Goal: Book appointment/travel/reservation

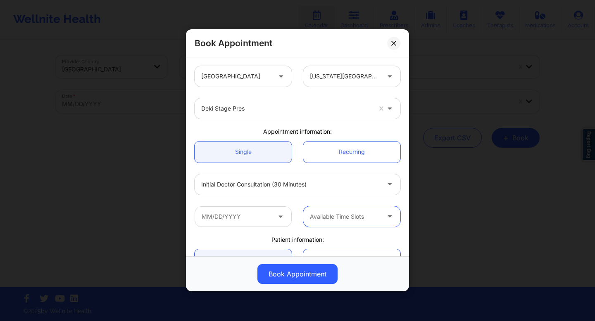
click at [299, 113] on div at bounding box center [286, 109] width 170 height 10
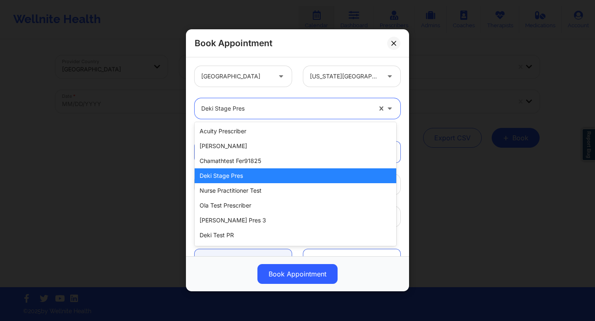
click at [267, 175] on div "Deki Stage Pres" at bounding box center [296, 175] width 202 height 15
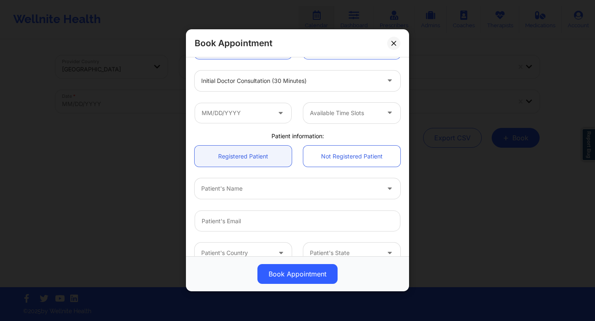
scroll to position [127, 0]
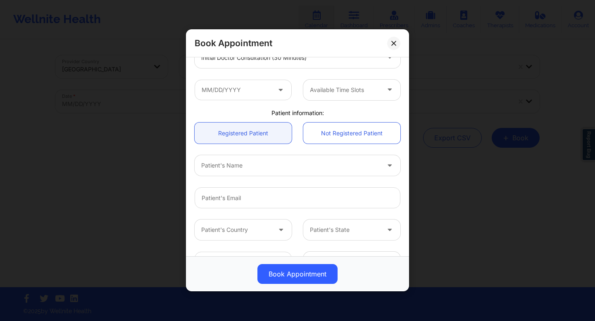
click at [251, 166] on div at bounding box center [290, 166] width 178 height 10
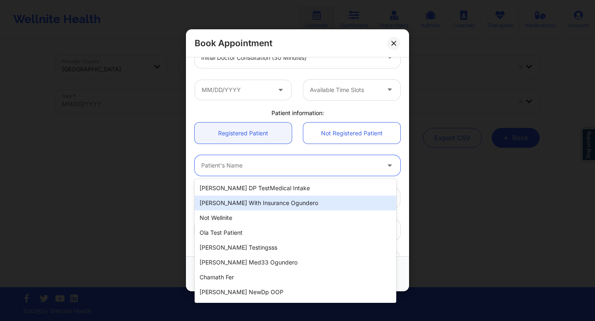
click at [255, 203] on div "[PERSON_NAME] With Insurance Ogundero" at bounding box center [296, 203] width 202 height 15
type input "[EMAIL_ADDRESS][DOMAIN_NAME]"
type input "[PHONE_NUMBER]"
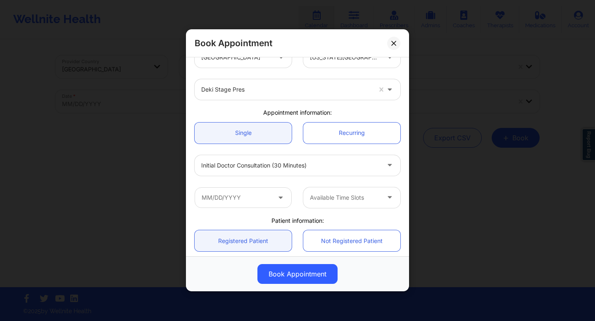
scroll to position [18, 0]
click at [332, 200] on div at bounding box center [345, 199] width 70 height 10
click at [279, 207] on input "text" at bounding box center [243, 198] width 97 height 21
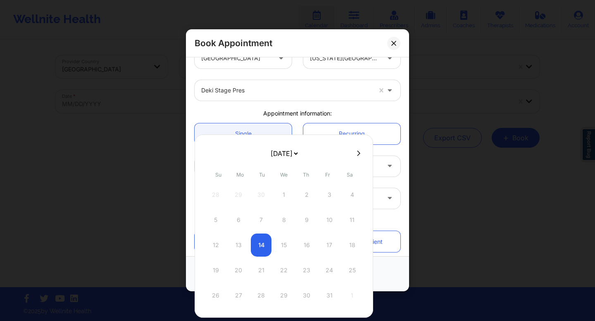
click at [328, 114] on div "Appointment information:" at bounding box center [297, 113] width 217 height 8
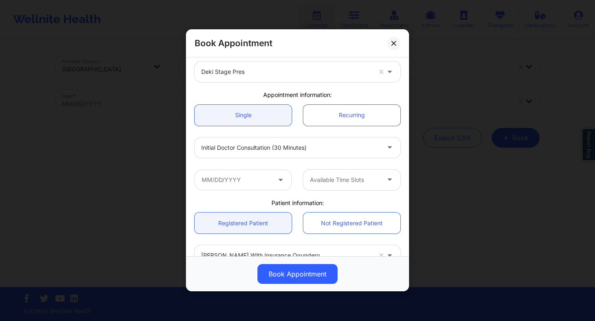
scroll to position [37, 0]
click at [323, 149] on div at bounding box center [290, 147] width 178 height 10
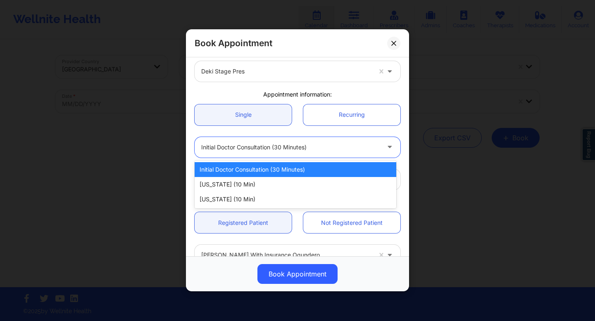
click at [313, 170] on div "Initial doctor consultation (30 minutes)" at bounding box center [296, 169] width 202 height 15
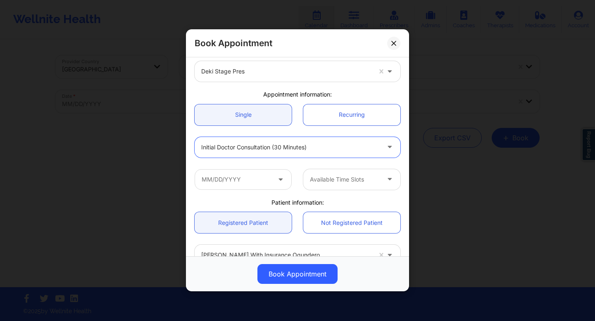
scroll to position [0, 0]
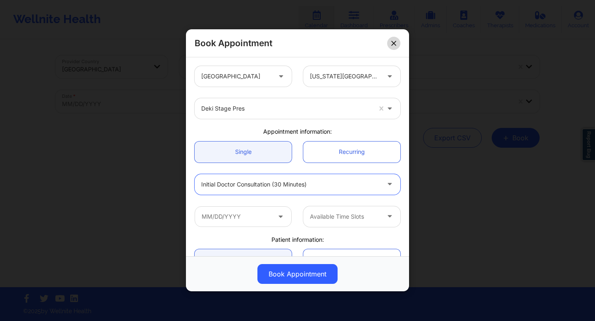
click at [370, 44] on icon at bounding box center [393, 43] width 5 height 5
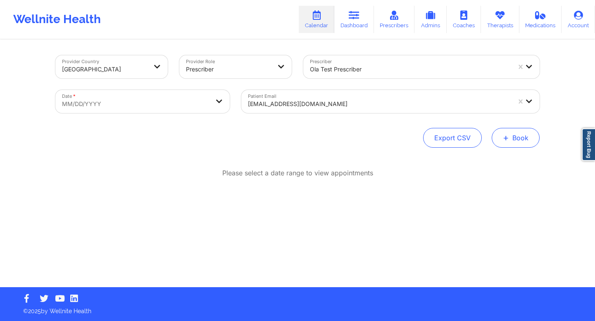
click at [370, 143] on button "+ Book" at bounding box center [515, 138] width 48 height 20
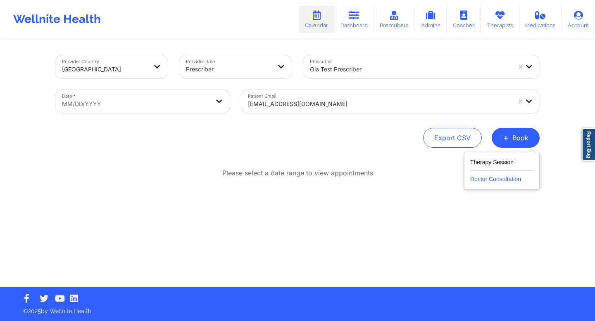
click at [370, 180] on button "Doctor Consultation" at bounding box center [501, 177] width 63 height 13
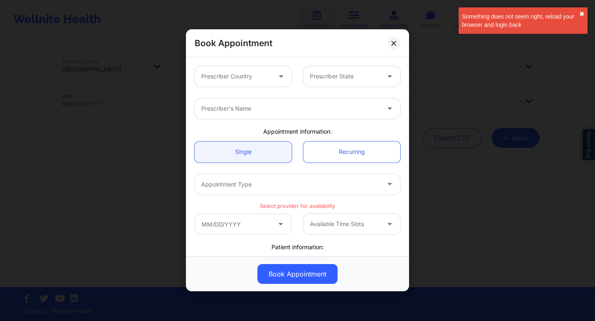
click at [370, 15] on button "✖︎" at bounding box center [581, 14] width 5 height 7
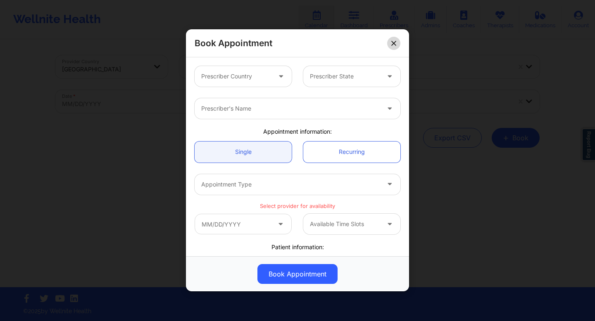
click at [370, 46] on button at bounding box center [393, 43] width 13 height 13
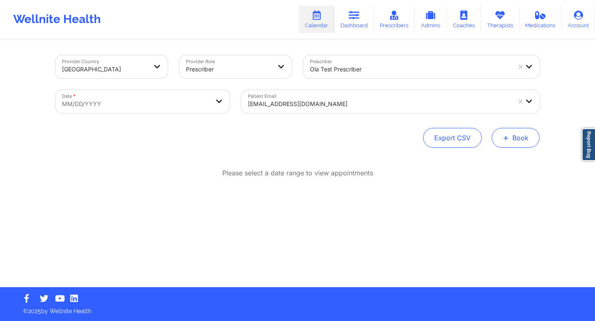
click at [370, 140] on button "+ Book" at bounding box center [515, 138] width 48 height 20
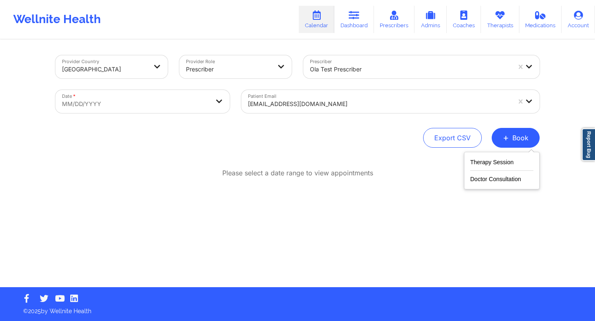
click at [370, 161] on div "Provider Country [GEOGRAPHIC_DATA] Provider Role Prescriber Prescriber Ola Test…" at bounding box center [298, 163] width 496 height 247
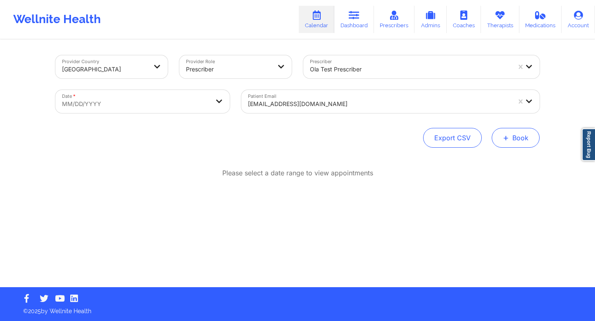
click at [370, 140] on span "+" at bounding box center [506, 137] width 6 height 5
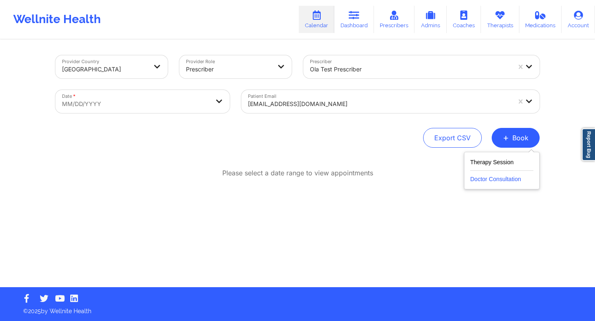
click at [370, 179] on button "Doctor Consultation" at bounding box center [501, 177] width 63 height 13
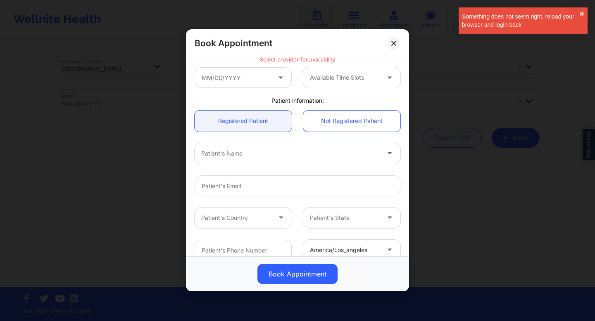
scroll to position [153, 0]
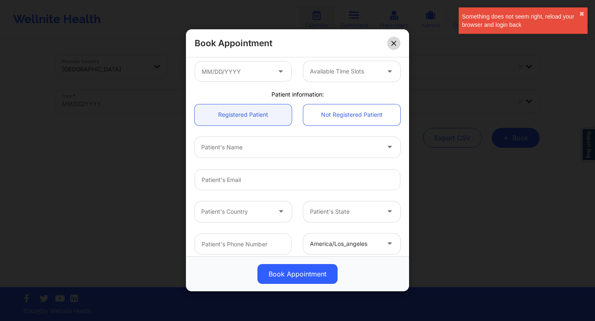
click at [370, 45] on icon at bounding box center [393, 43] width 5 height 5
